Goal: Transaction & Acquisition: Purchase product/service

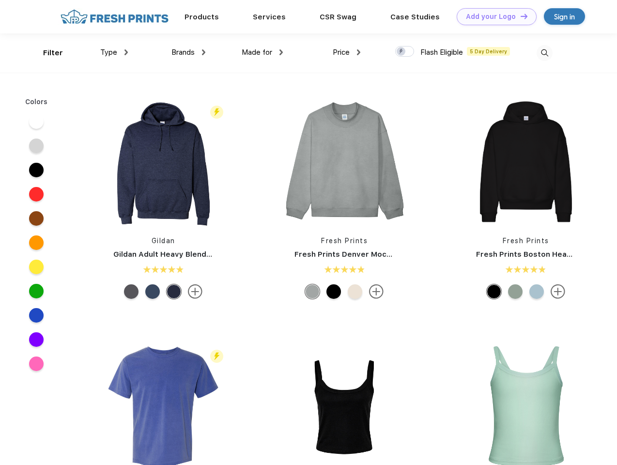
click at [493, 16] on link "Add your Logo Design Tool" at bounding box center [497, 16] width 80 height 17
click at [0, 0] on div "Design Tool" at bounding box center [0, 0] width 0 height 0
click at [520, 16] on link "Add your Logo Design Tool" at bounding box center [497, 16] width 80 height 17
click at [46, 53] on div "Filter" at bounding box center [53, 52] width 20 height 11
click at [114, 52] on span "Type" at bounding box center [108, 52] width 17 height 9
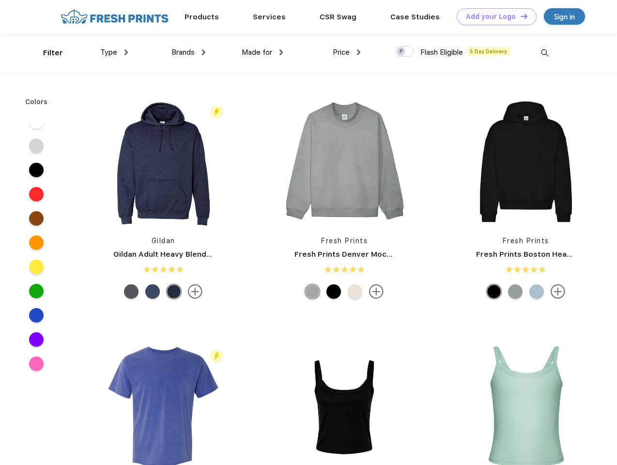
click at [188, 52] on span "Brands" at bounding box center [182, 52] width 23 height 9
click at [262, 52] on span "Made for" at bounding box center [257, 52] width 31 height 9
click at [347, 52] on span "Price" at bounding box center [341, 52] width 17 height 9
click at [405, 52] on div at bounding box center [404, 51] width 19 height 11
click at [401, 52] on input "checkbox" at bounding box center [398, 49] width 6 height 6
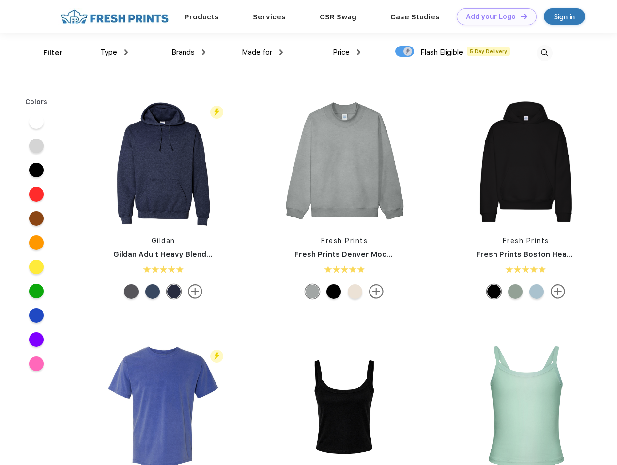
click at [544, 53] on img at bounding box center [545, 53] width 16 height 16
